Goal: Find specific page/section: Find specific page/section

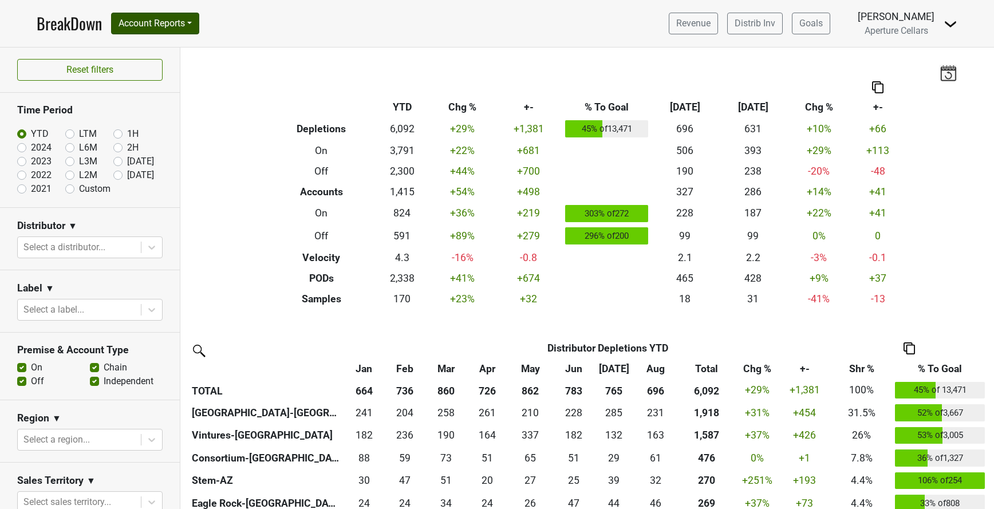
click at [155, 27] on button "Account Reports" at bounding box center [155, 24] width 88 height 22
click at [184, 54] on link "SuperRanker" at bounding box center [162, 50] width 101 height 18
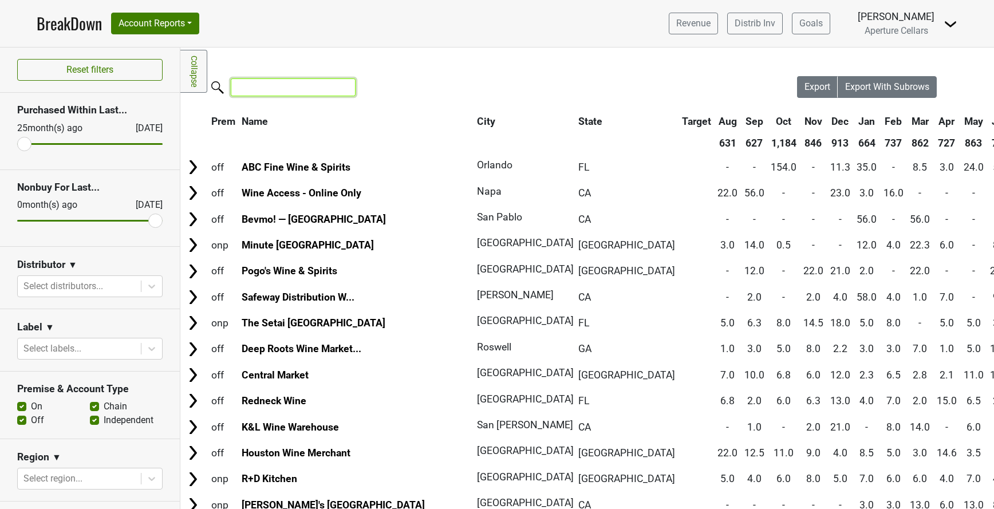
click at [280, 88] on input "search" at bounding box center [293, 87] width 125 height 18
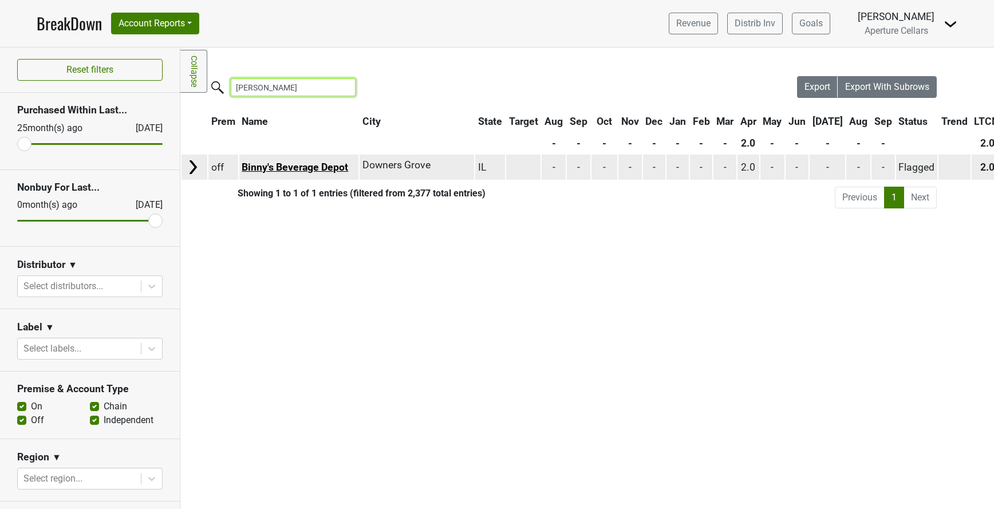
type input "binny"
click at [277, 167] on link "Binny's Beverage Depot" at bounding box center [295, 166] width 106 height 11
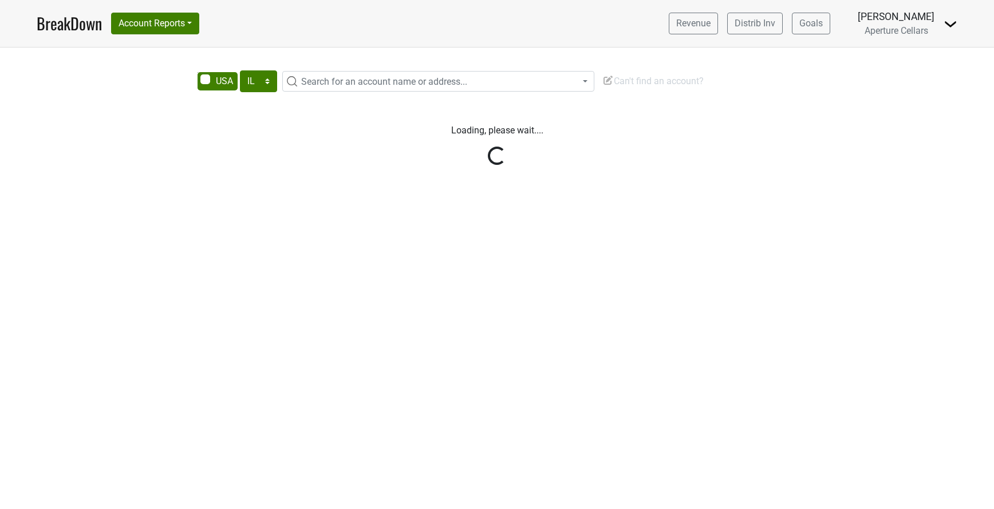
select select "IL"
